Goal: Navigation & Orientation: Find specific page/section

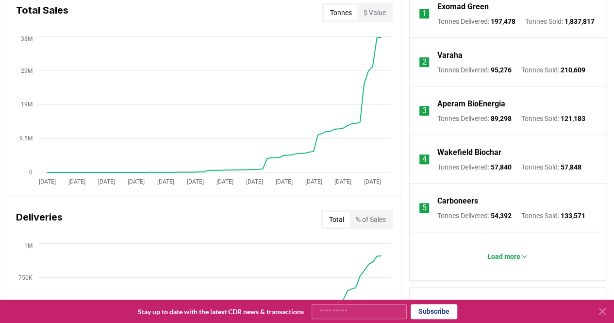
scroll to position [437, 0]
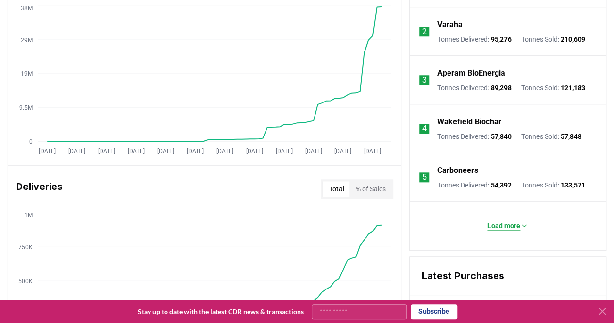
click at [517, 229] on p "Load more" at bounding box center [504, 226] width 33 height 10
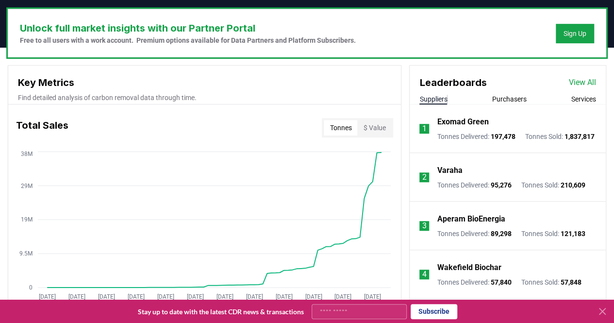
scroll to position [243, 0]
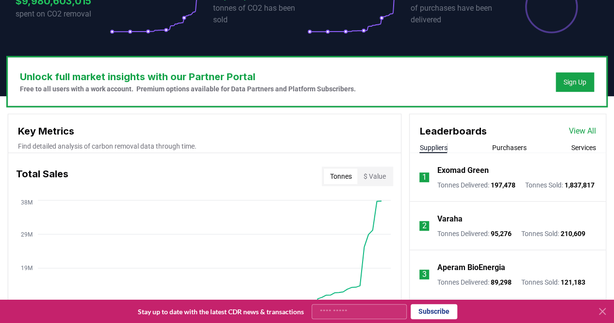
click at [577, 133] on link "View All" at bounding box center [582, 131] width 27 height 12
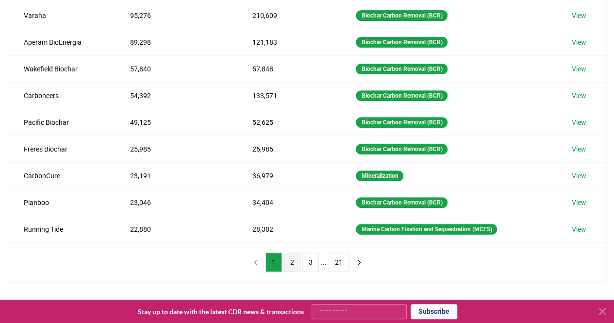
scroll to position [194, 0]
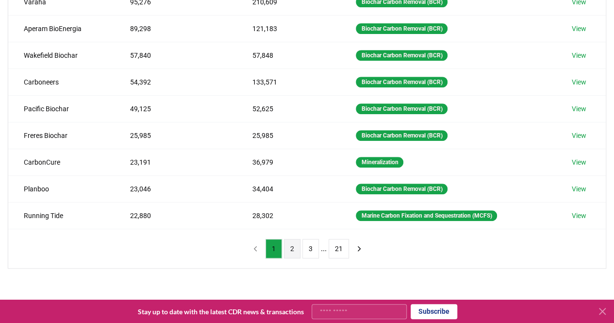
click at [293, 240] on button "2" at bounding box center [292, 248] width 17 height 19
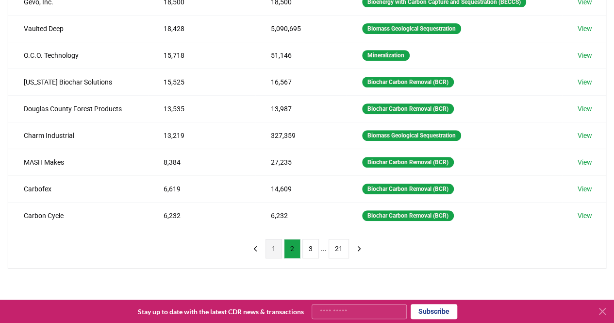
click at [278, 241] on button "1" at bounding box center [274, 248] width 17 height 19
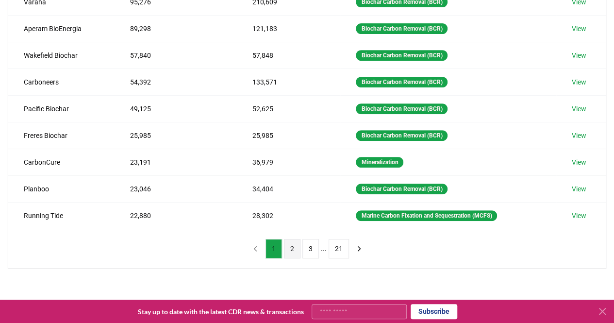
click at [297, 241] on button "2" at bounding box center [292, 248] width 17 height 19
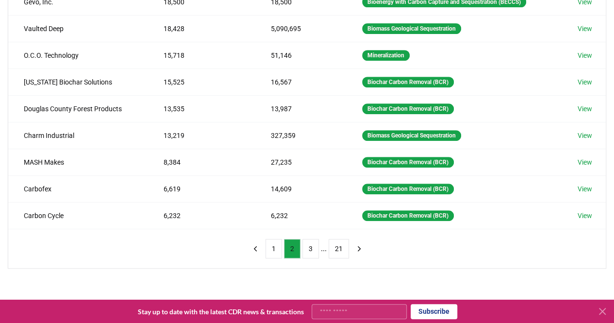
click at [297, 241] on button "2" at bounding box center [292, 248] width 17 height 19
click at [311, 242] on button "3" at bounding box center [311, 248] width 17 height 19
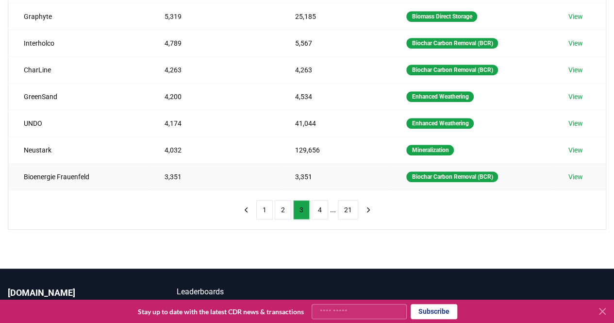
scroll to position [315, 0]
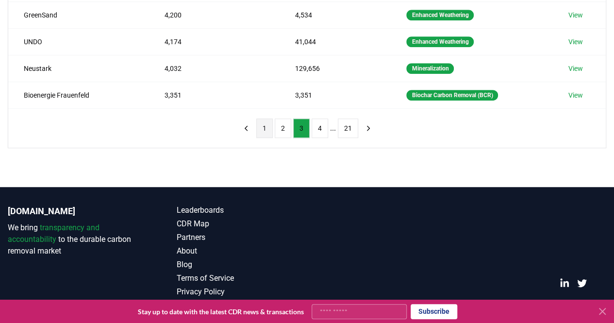
click at [261, 123] on button "1" at bounding box center [264, 128] width 17 height 19
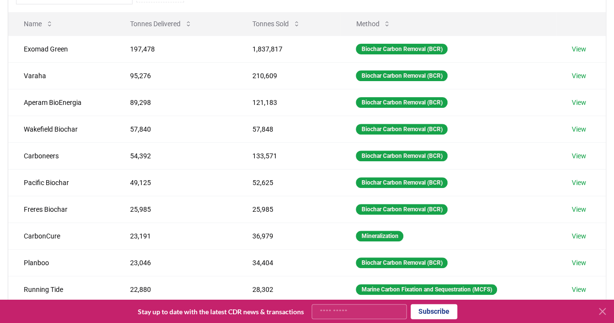
scroll to position [169, 0]
